Goal: Task Accomplishment & Management: Use online tool/utility

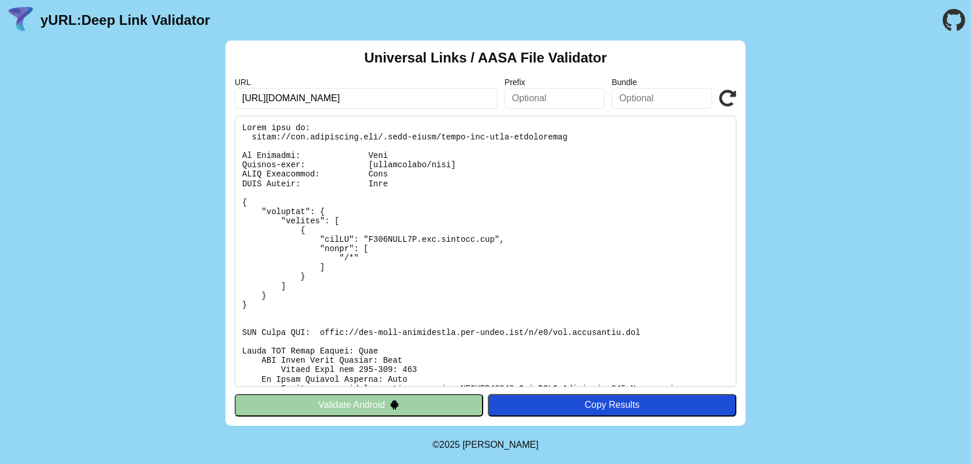
scroll to position [219, 0]
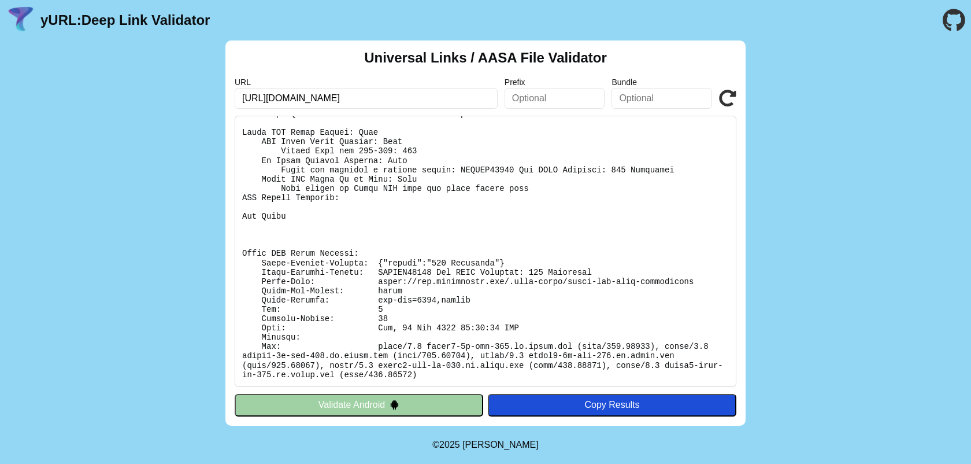
click at [346, 105] on input "[URL][DOMAIN_NAME]" at bounding box center [366, 98] width 263 height 21
drag, startPoint x: 510, startPoint y: 260, endPoint x: 374, endPoint y: 267, distance: 136.0
click at [374, 267] on pre at bounding box center [486, 251] width 502 height 271
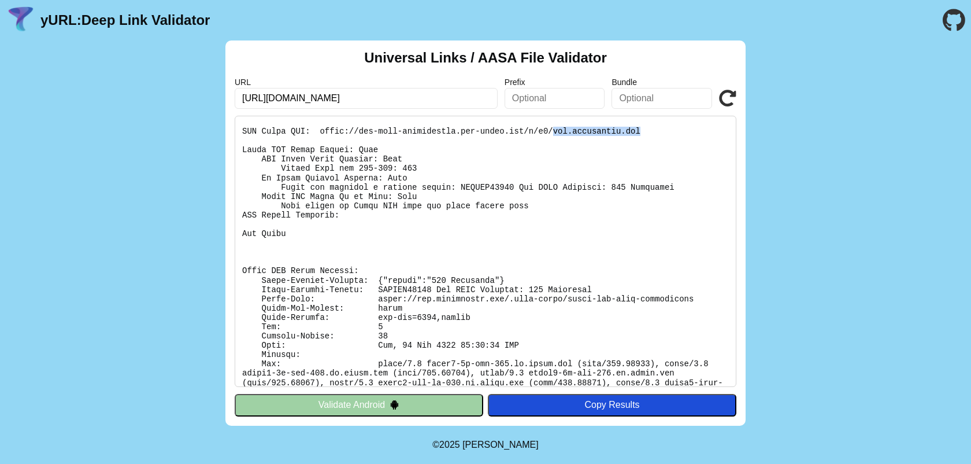
drag, startPoint x: 553, startPoint y: 132, endPoint x: 659, endPoint y: 132, distance: 105.8
click at [659, 132] on pre at bounding box center [486, 251] width 502 height 271
click at [275, 103] on input "https://api.eventusapp.com/.well-known/apple-app-site-association" at bounding box center [366, 98] width 263 height 21
click at [275, 102] on input "https://api.eventusapp.com/.well-known/apple-app-site-association" at bounding box center [366, 98] width 263 height 21
type input "[URL][DOMAIN_NAME]"
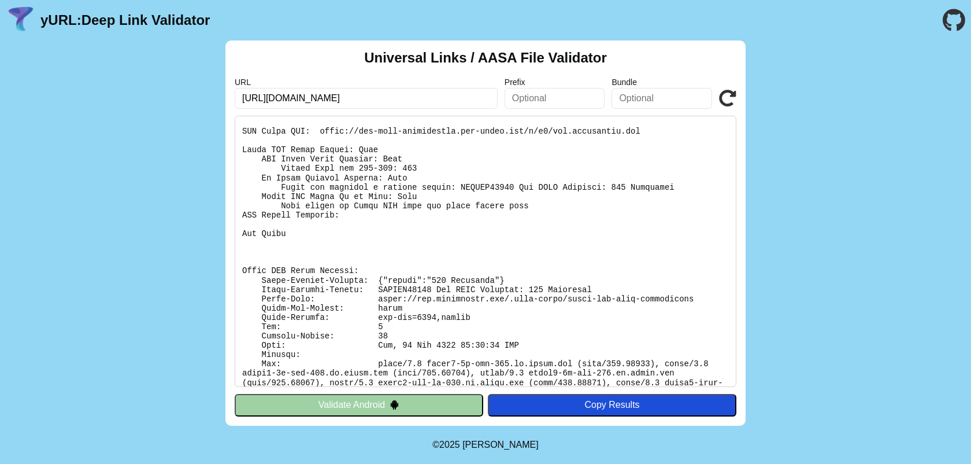
click at [733, 98] on icon at bounding box center [727, 98] width 17 height 17
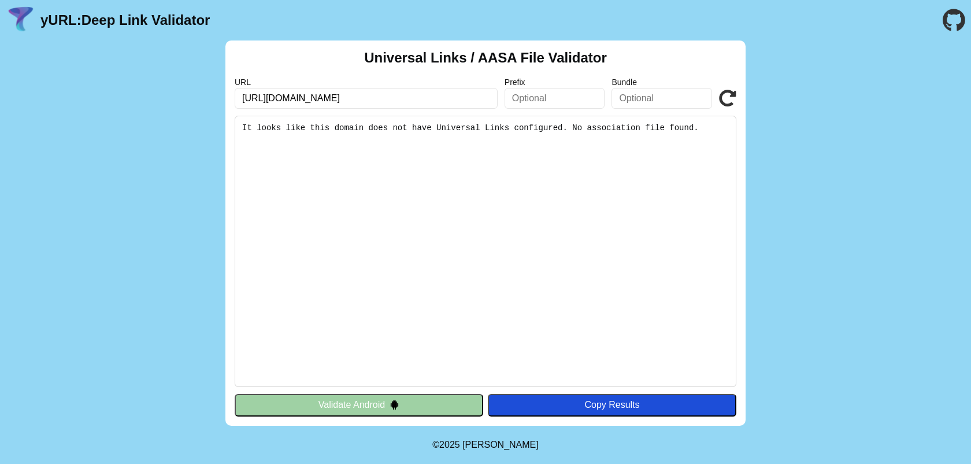
click at [300, 101] on input "https://virtualintros.com/.well-known/apple-app-site-association" at bounding box center [366, 98] width 263 height 21
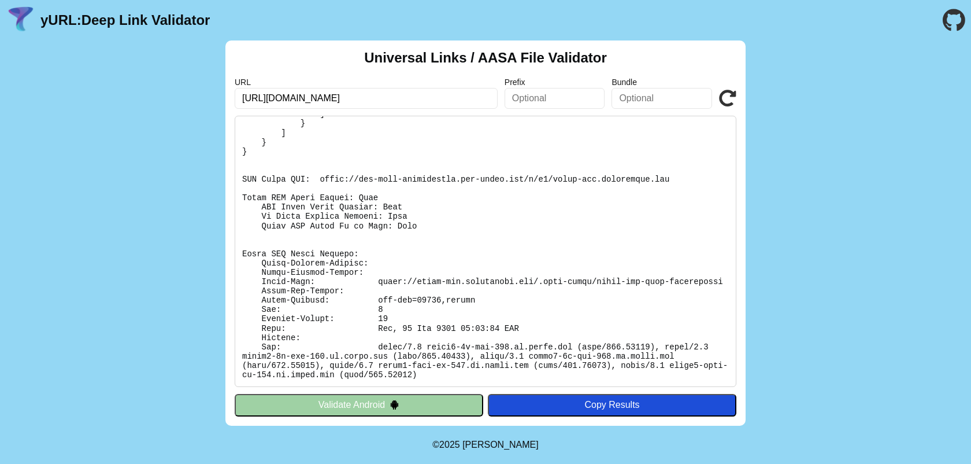
scroll to position [162, 0]
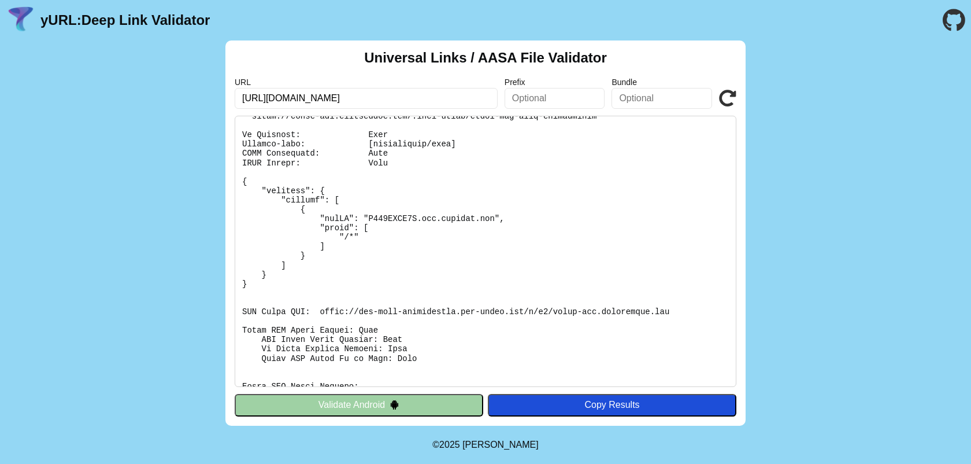
scroll to position [23, 0]
click at [287, 102] on input "https://stage-api.eventusapp.com/.well-known/apple-app-site-association" at bounding box center [366, 98] width 263 height 21
drag, startPoint x: 287, startPoint y: 102, endPoint x: 297, endPoint y: 103, distance: 9.9
click at [297, 103] on input "https://stage-api.eventusapp.com/.well-known/apple-app-site-association" at bounding box center [366, 98] width 263 height 21
type input "[URL][DOMAIN_NAME]"
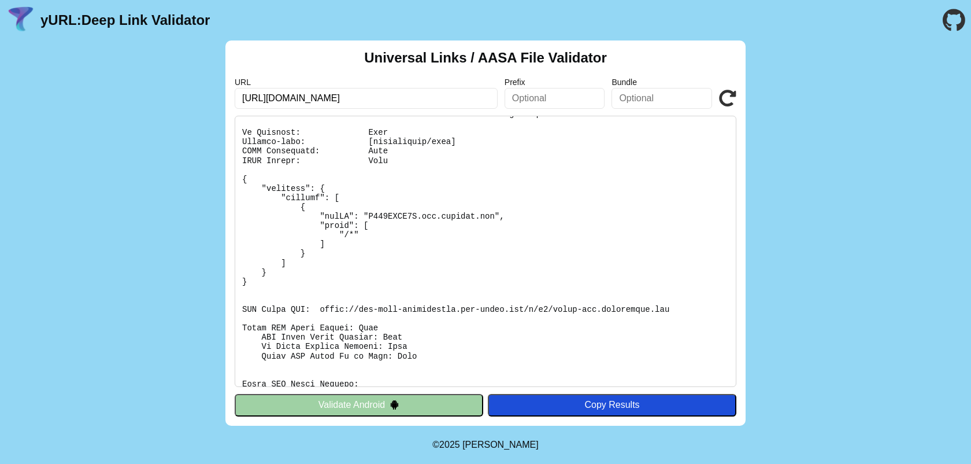
click at [731, 88] on div "URL https://api.eventusapp.com/.well-known/apple-app-site-association Prefix Bu…" at bounding box center [486, 92] width 502 height 31
click at [731, 92] on icon at bounding box center [727, 98] width 17 height 17
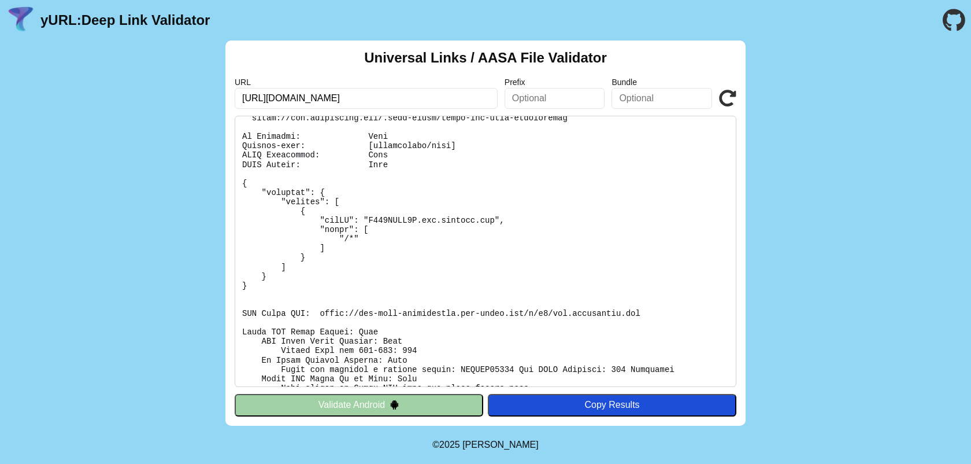
scroll to position [1, 0]
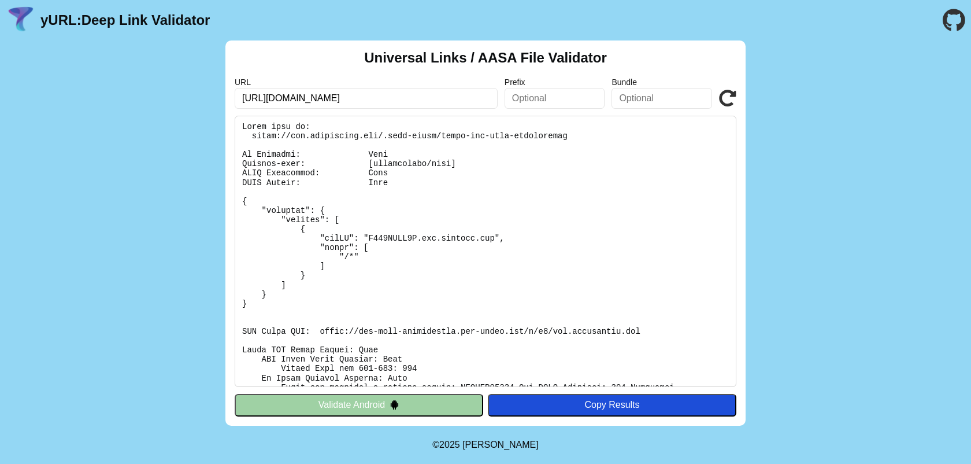
click at [282, 101] on input "[URL][DOMAIN_NAME]" at bounding box center [366, 98] width 263 height 21
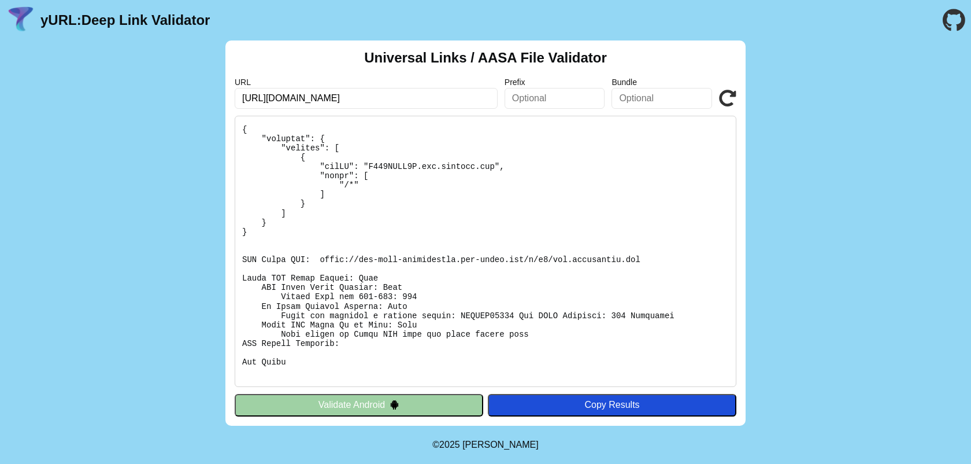
scroll to position [79, 0]
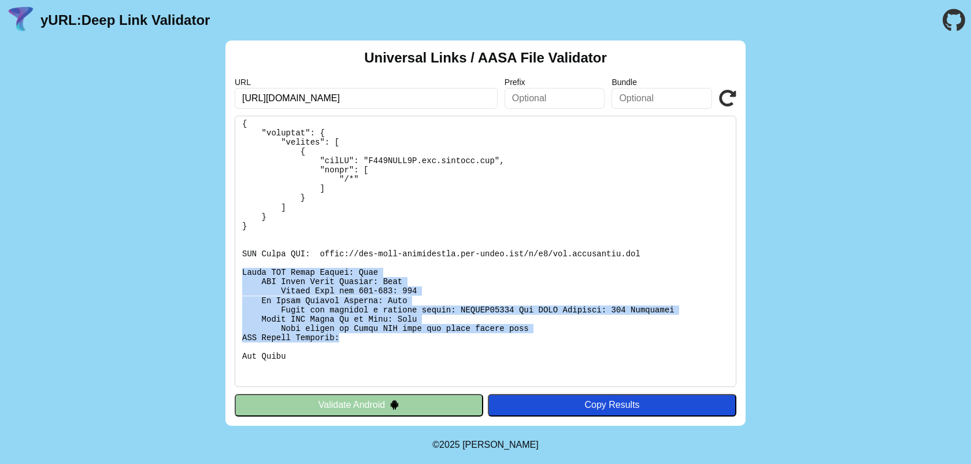
drag, startPoint x: 239, startPoint y: 269, endPoint x: 428, endPoint y: 334, distance: 200.2
click at [428, 334] on pre at bounding box center [486, 251] width 502 height 271
click at [726, 101] on icon at bounding box center [727, 98] width 17 height 17
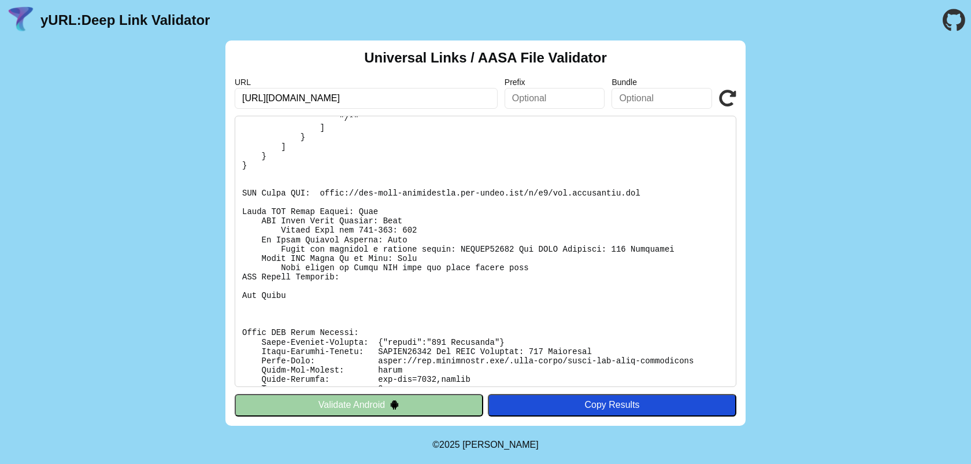
scroll to position [219, 0]
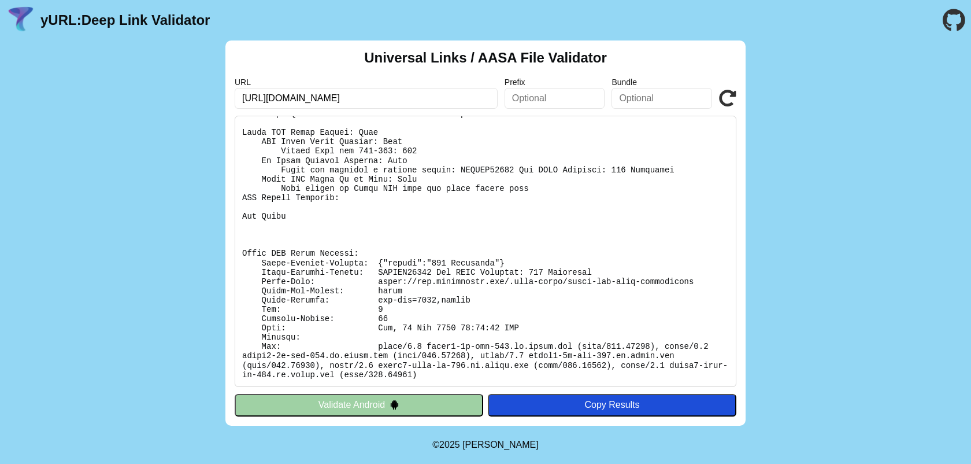
click at [731, 93] on icon at bounding box center [727, 98] width 17 height 17
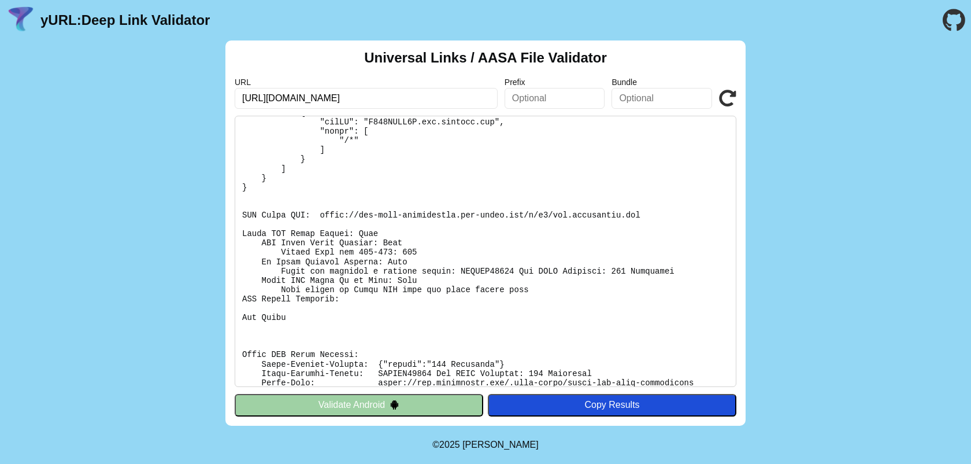
scroll to position [219, 0]
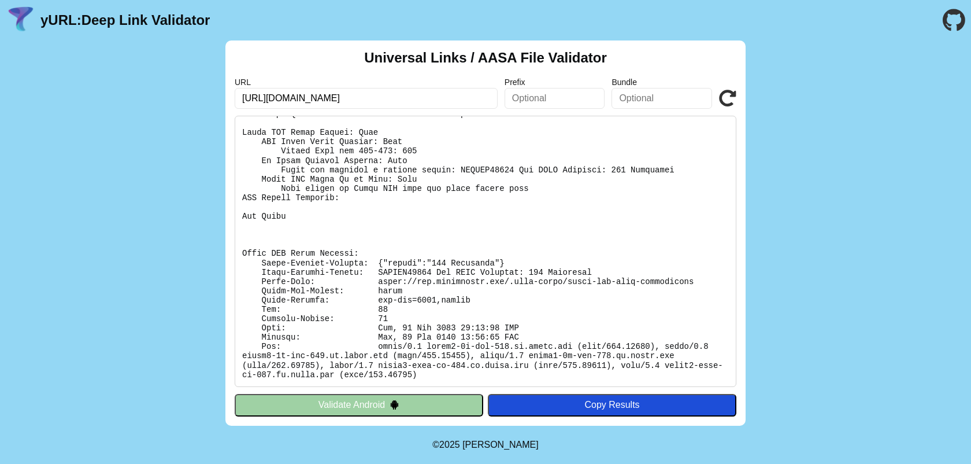
click at [731, 90] on icon at bounding box center [727, 98] width 17 height 17
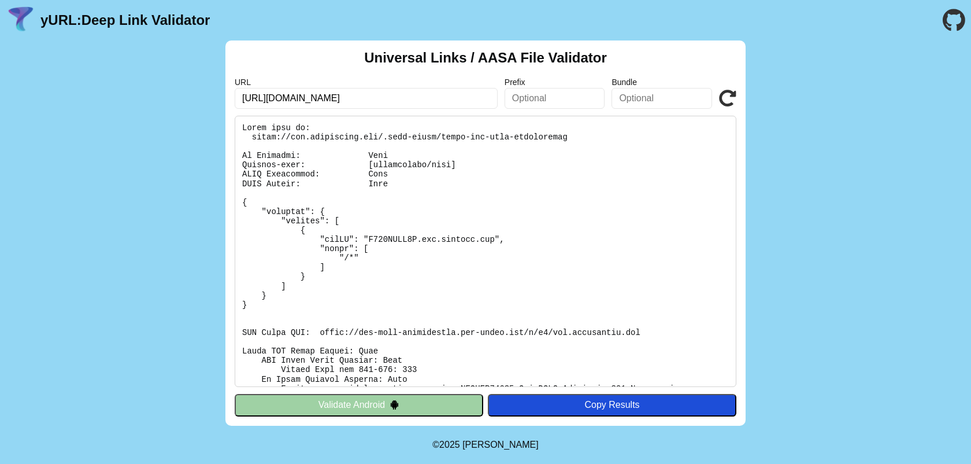
click at [346, 138] on pre at bounding box center [486, 251] width 502 height 271
copy pre "[URL][DOMAIN_NAME]"
click at [416, 97] on input "[URL][DOMAIN_NAME]" at bounding box center [366, 98] width 263 height 21
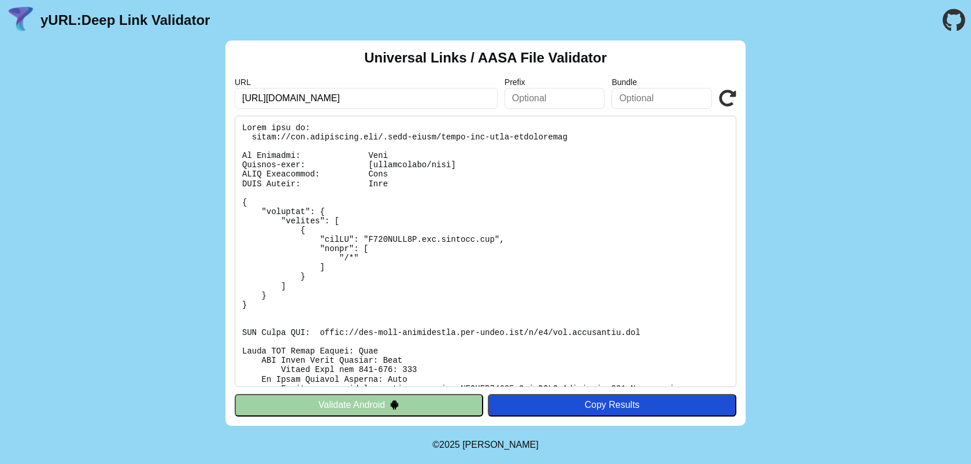
click at [416, 97] on input "[URL][DOMAIN_NAME]" at bounding box center [366, 98] width 263 height 21
click at [733, 97] on icon at bounding box center [727, 98] width 17 height 17
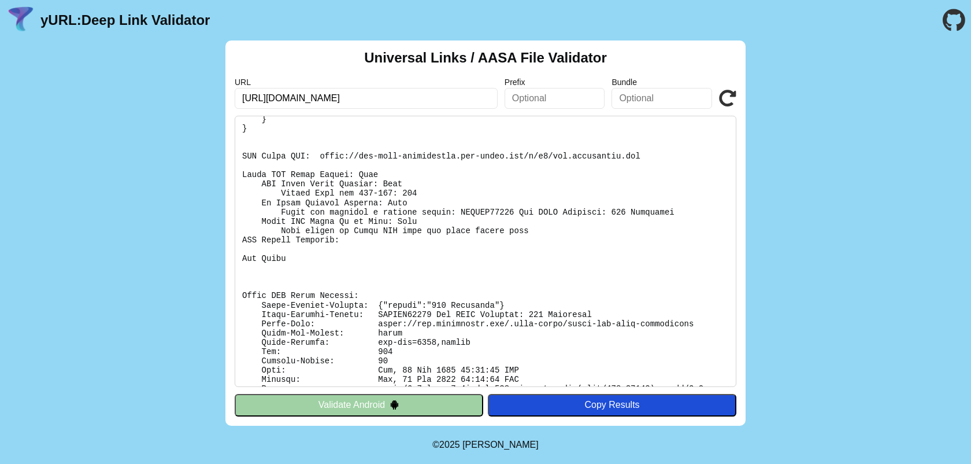
scroll to position [178, 0]
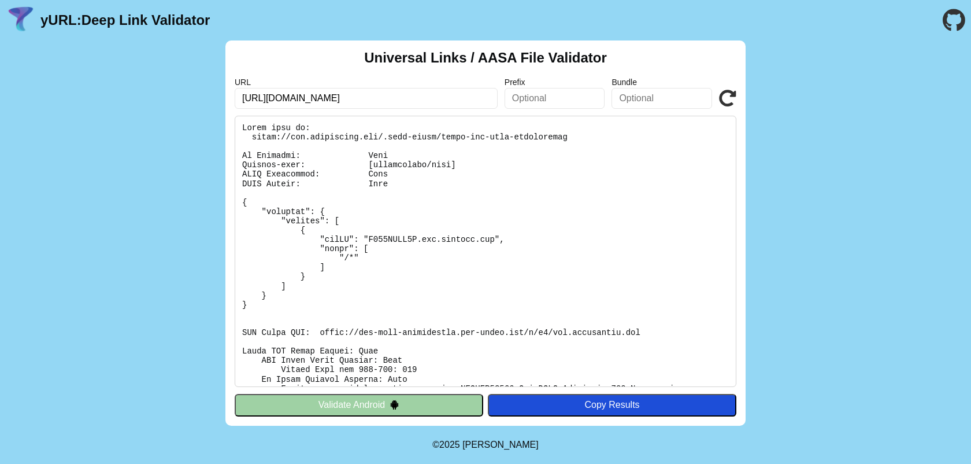
click at [727, 93] on icon at bounding box center [727, 98] width 17 height 17
